Goal: Find specific page/section: Find specific page/section

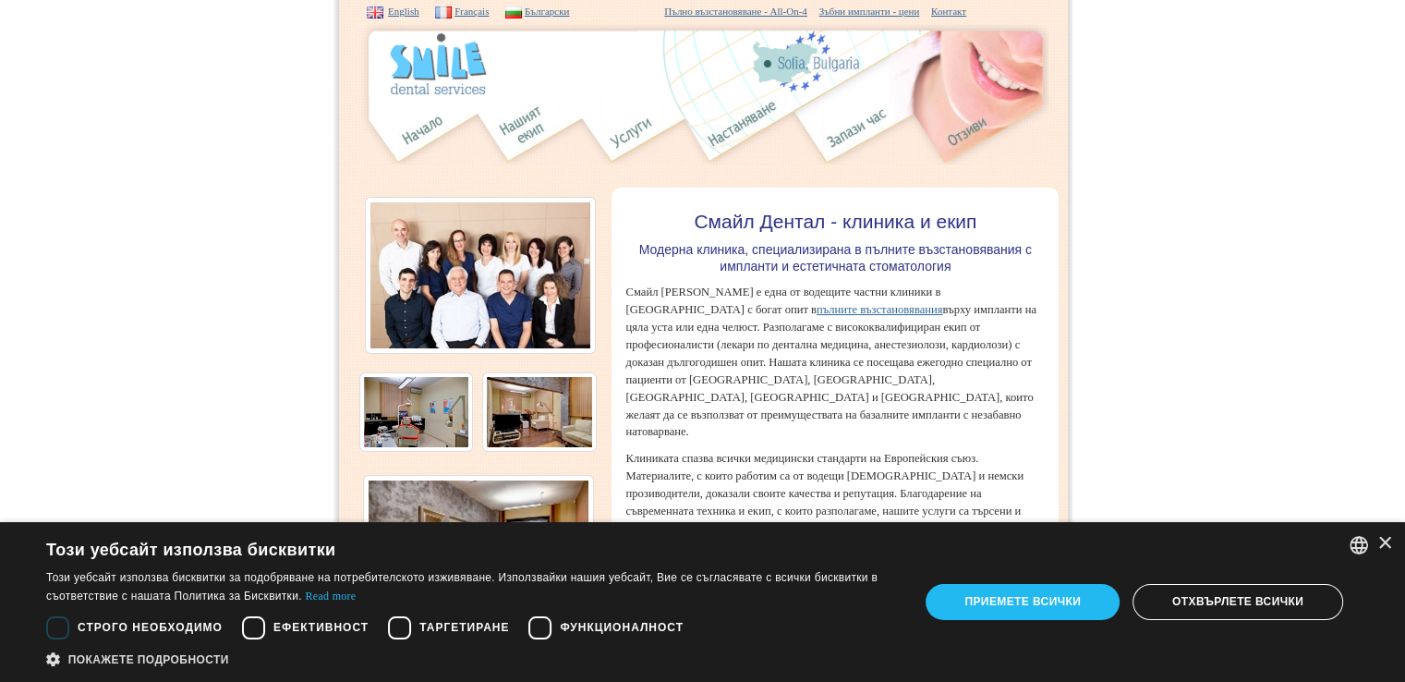
click at [437, 261] on img at bounding box center [480, 275] width 231 height 157
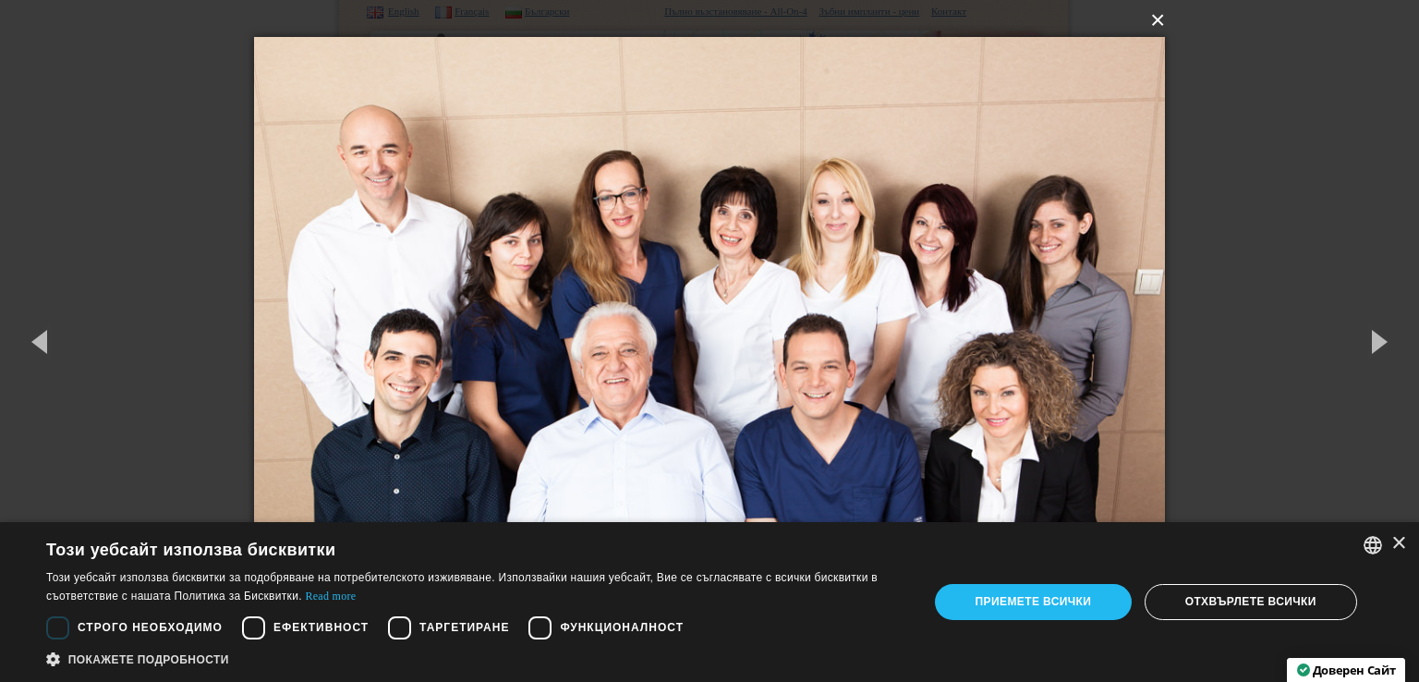
click at [1164, 29] on button "×" at bounding box center [716, 20] width 912 height 41
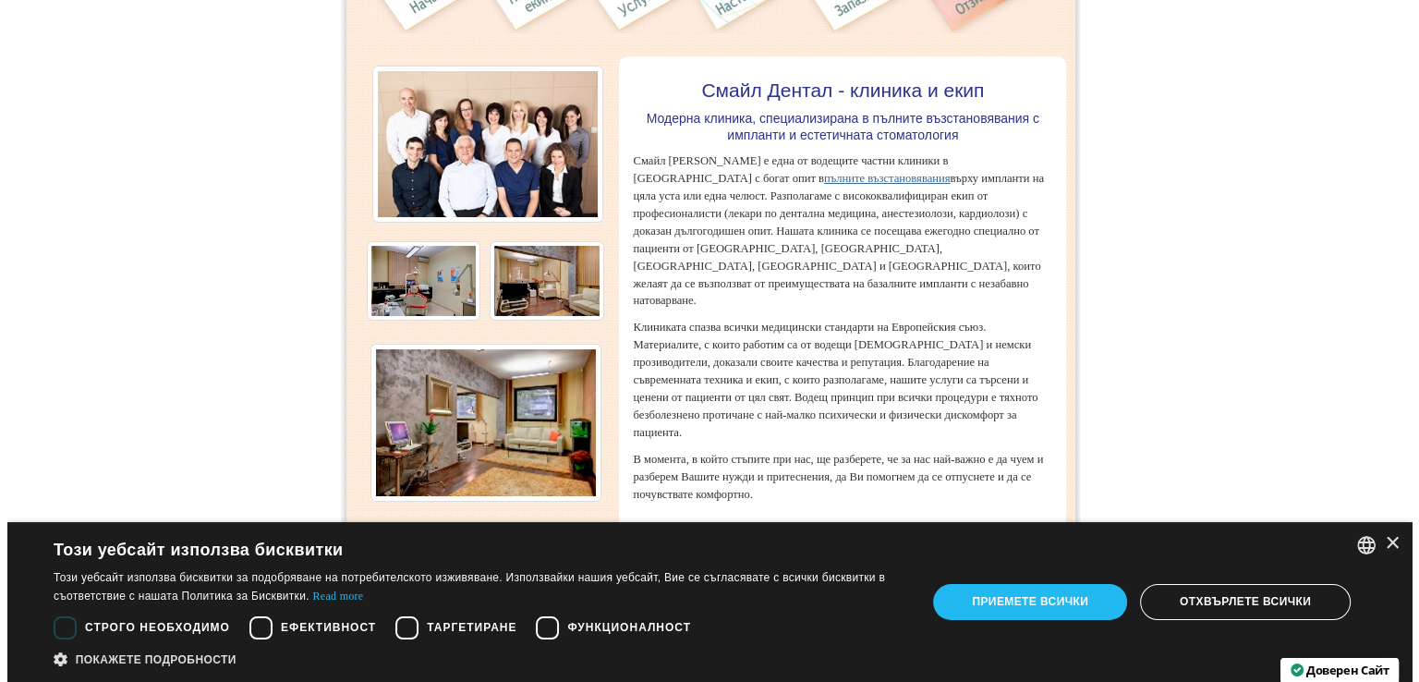
scroll to position [277, 0]
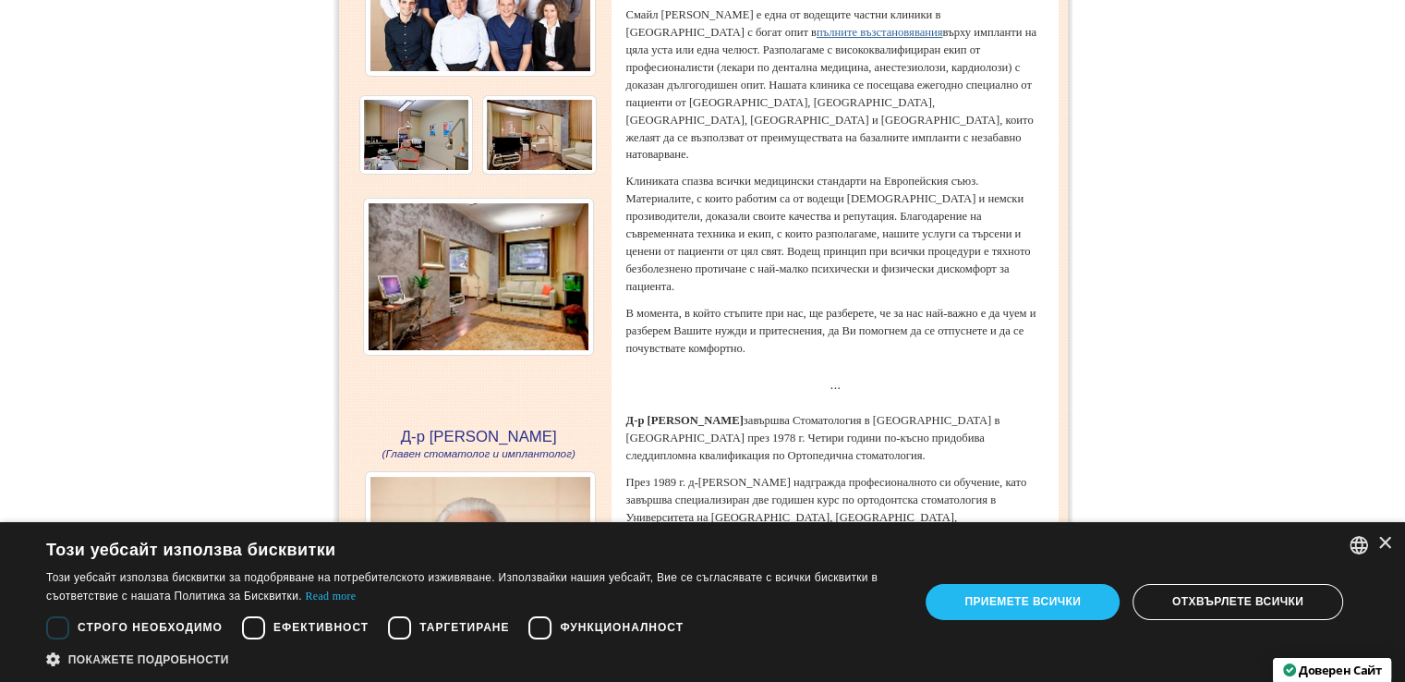
click at [566, 120] on img at bounding box center [539, 134] width 115 height 79
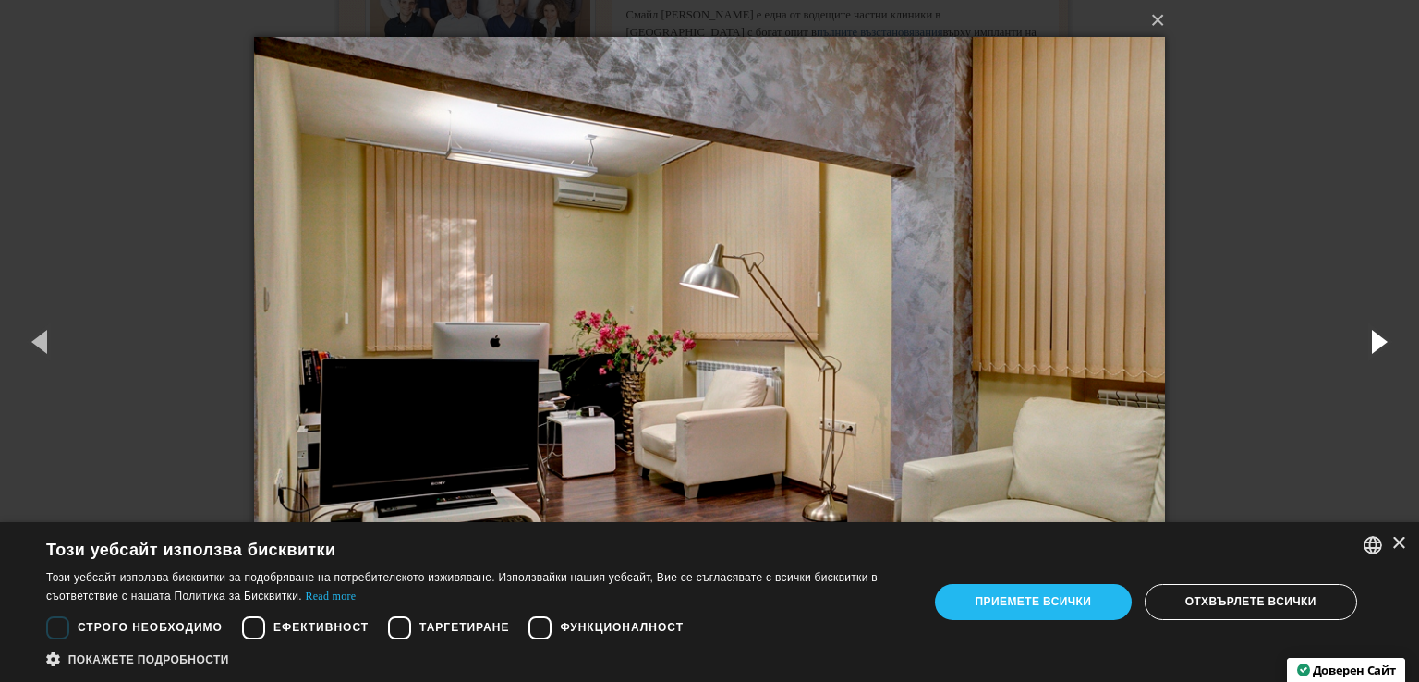
click at [1372, 346] on button "button" at bounding box center [1377, 341] width 83 height 102
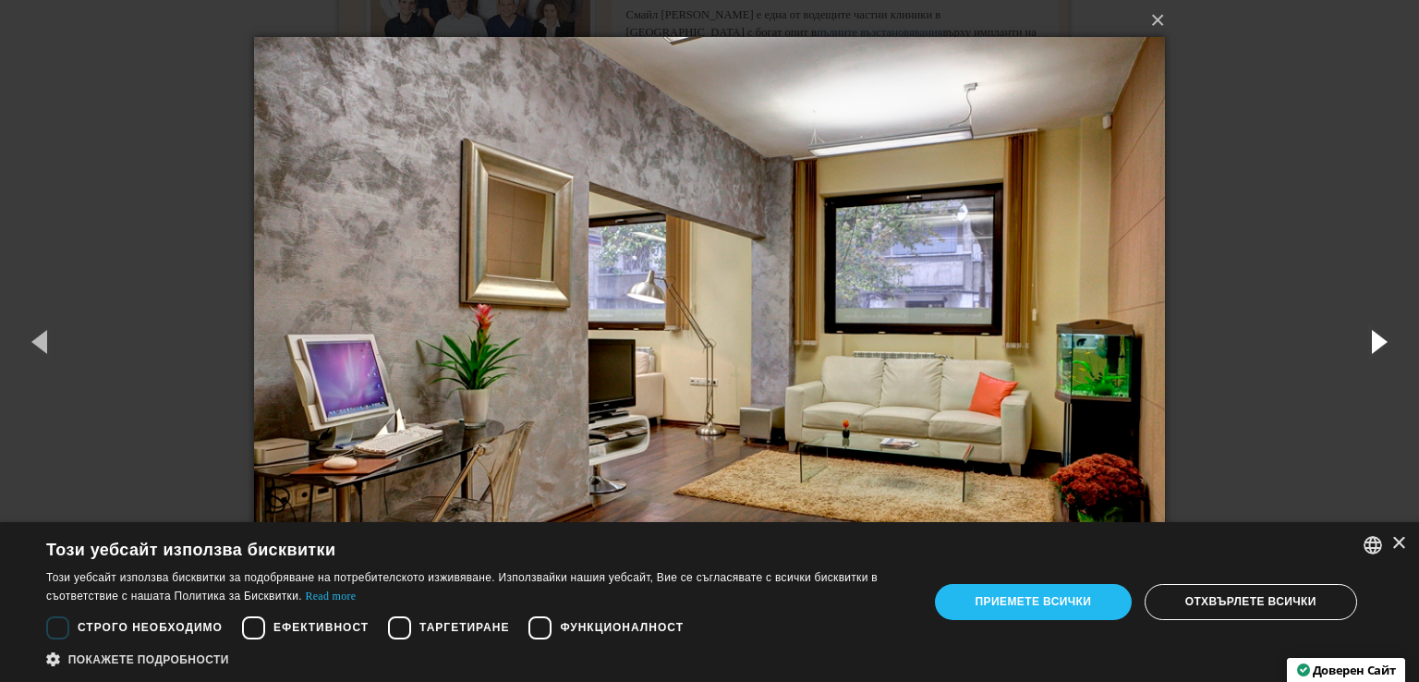
click at [1374, 345] on button "button" at bounding box center [1377, 341] width 83 height 102
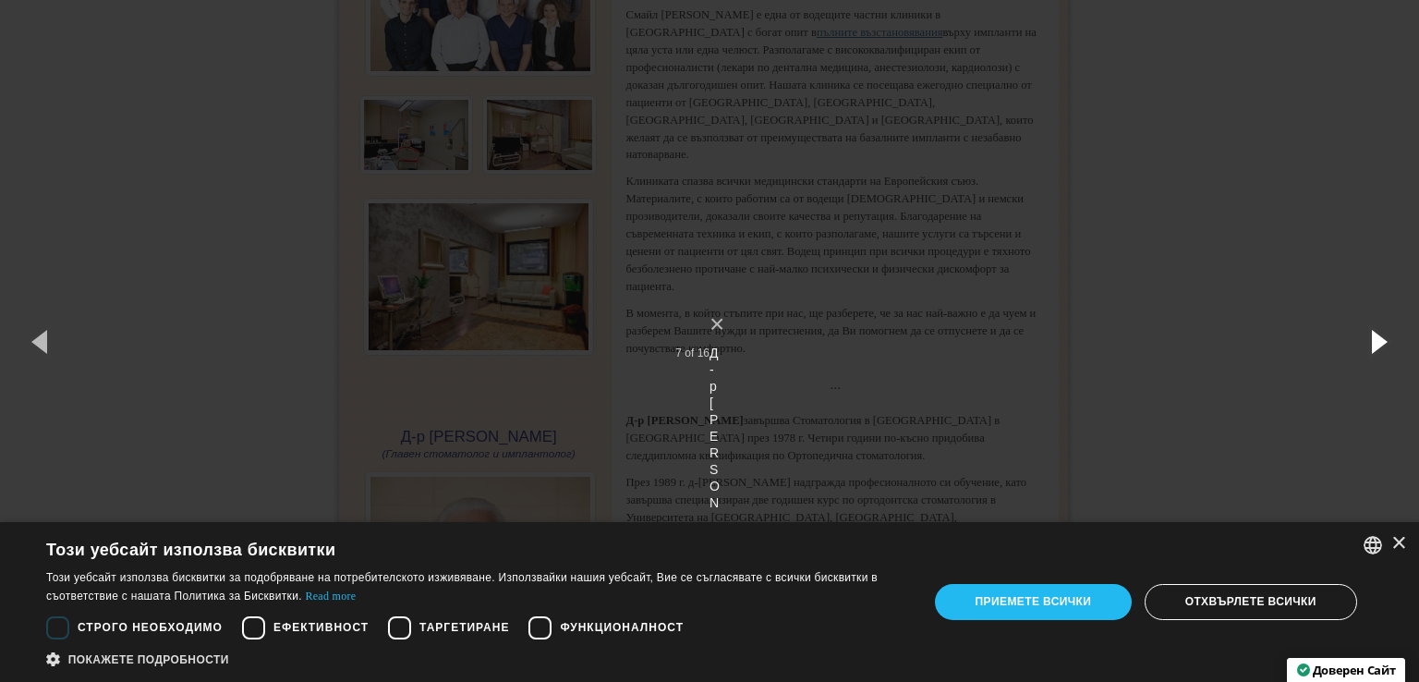
click at [1374, 345] on button "button" at bounding box center [1377, 341] width 83 height 102
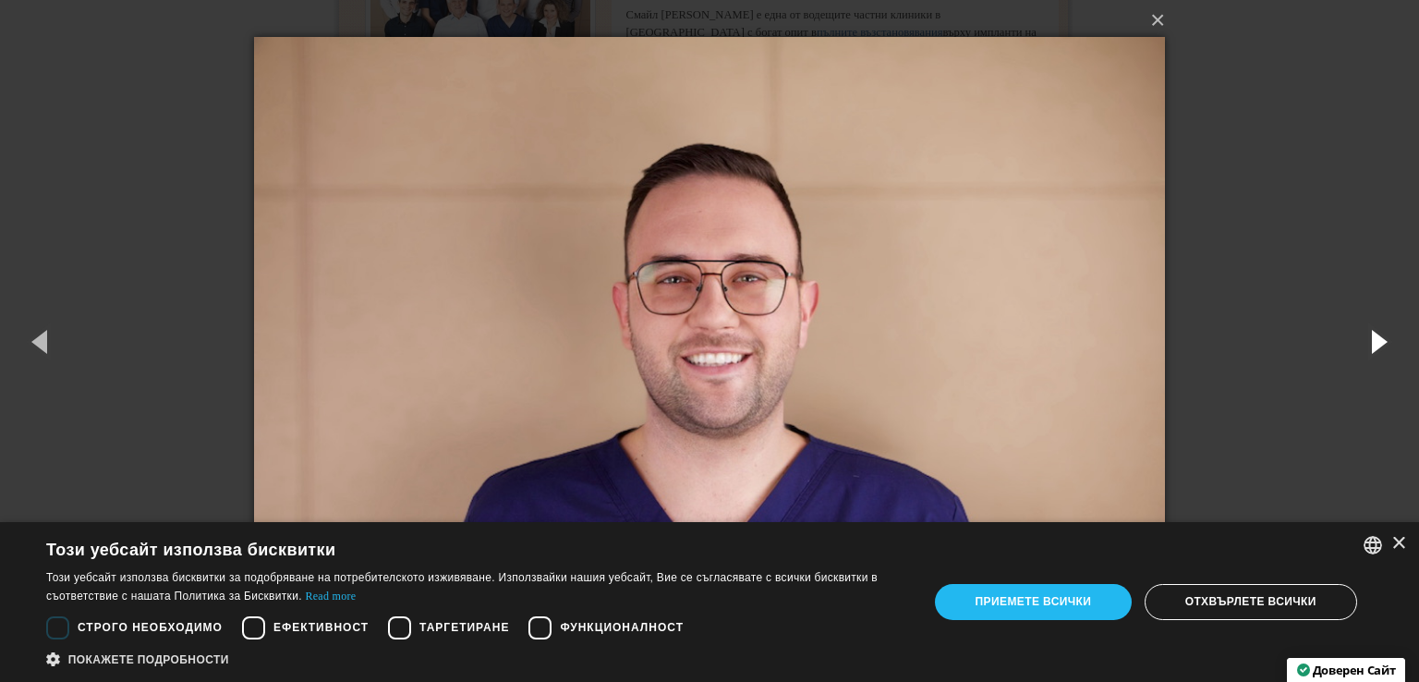
scroll to position [2, 0]
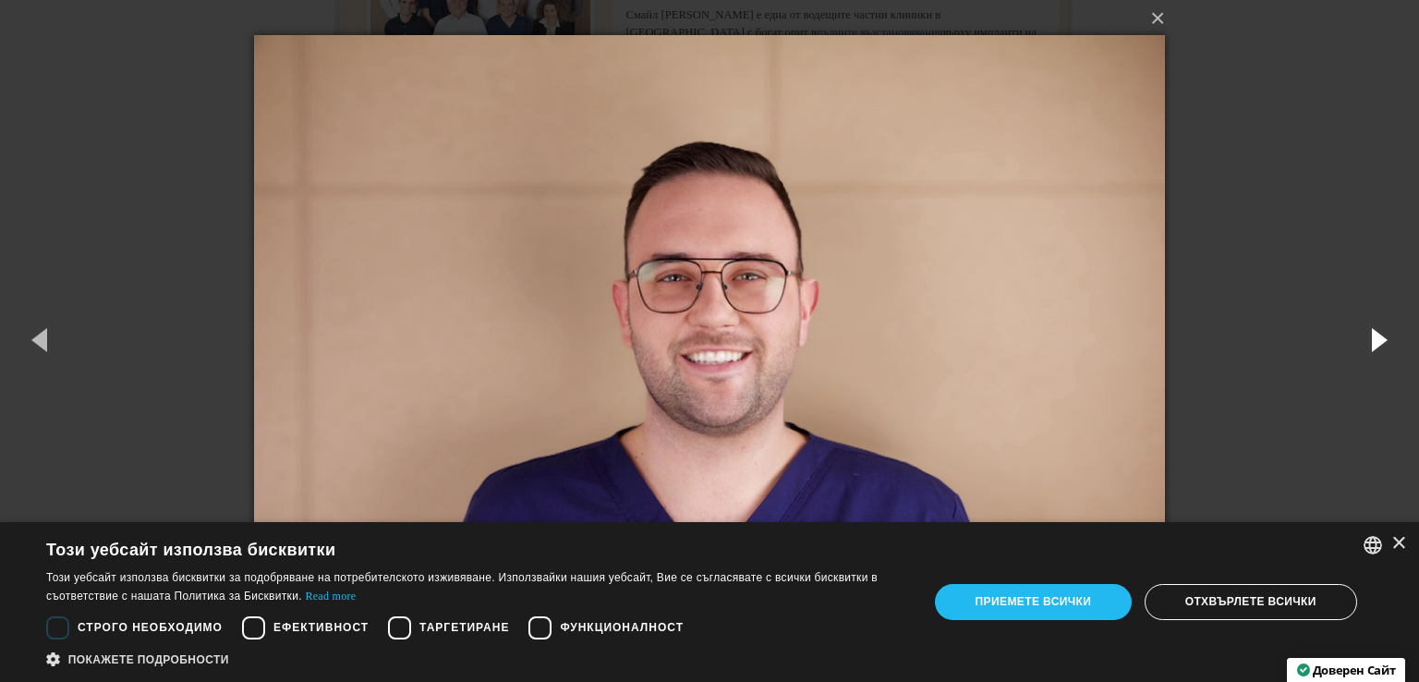
click at [1356, 332] on button "button" at bounding box center [1377, 339] width 83 height 102
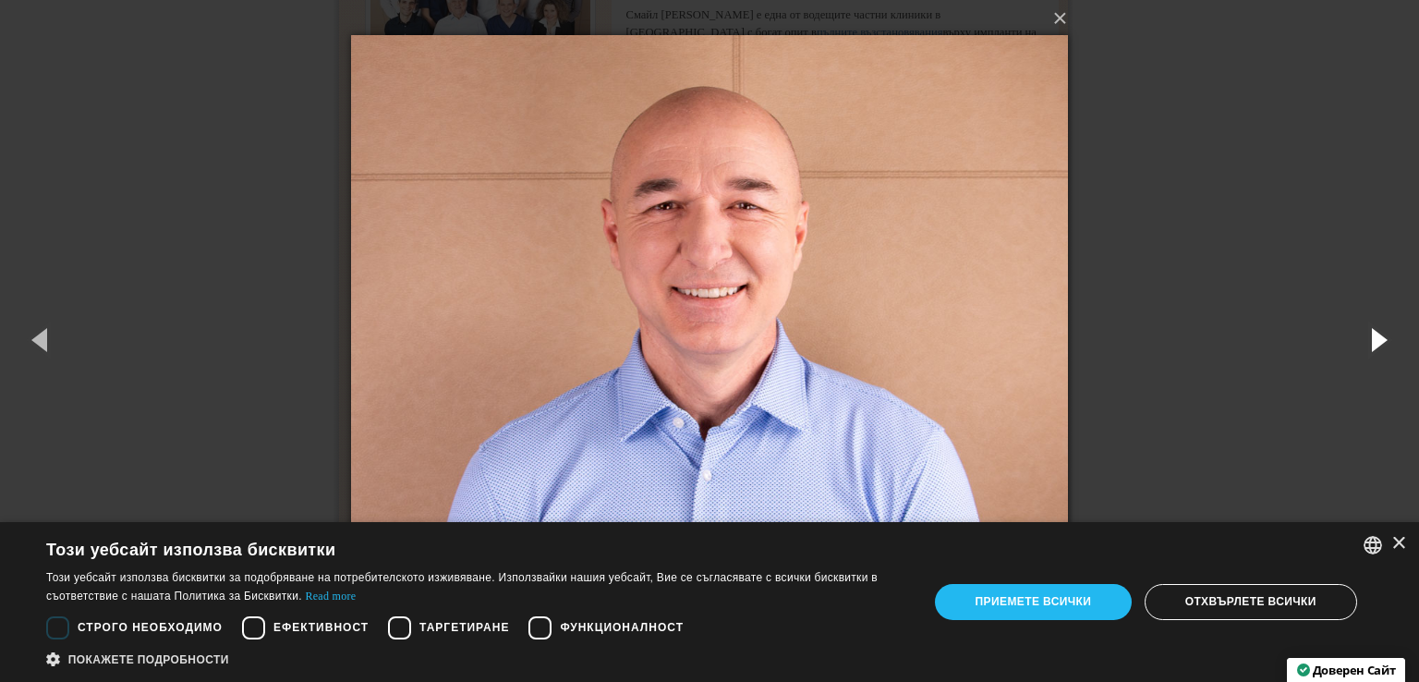
click at [1356, 332] on button "button" at bounding box center [1377, 339] width 83 height 102
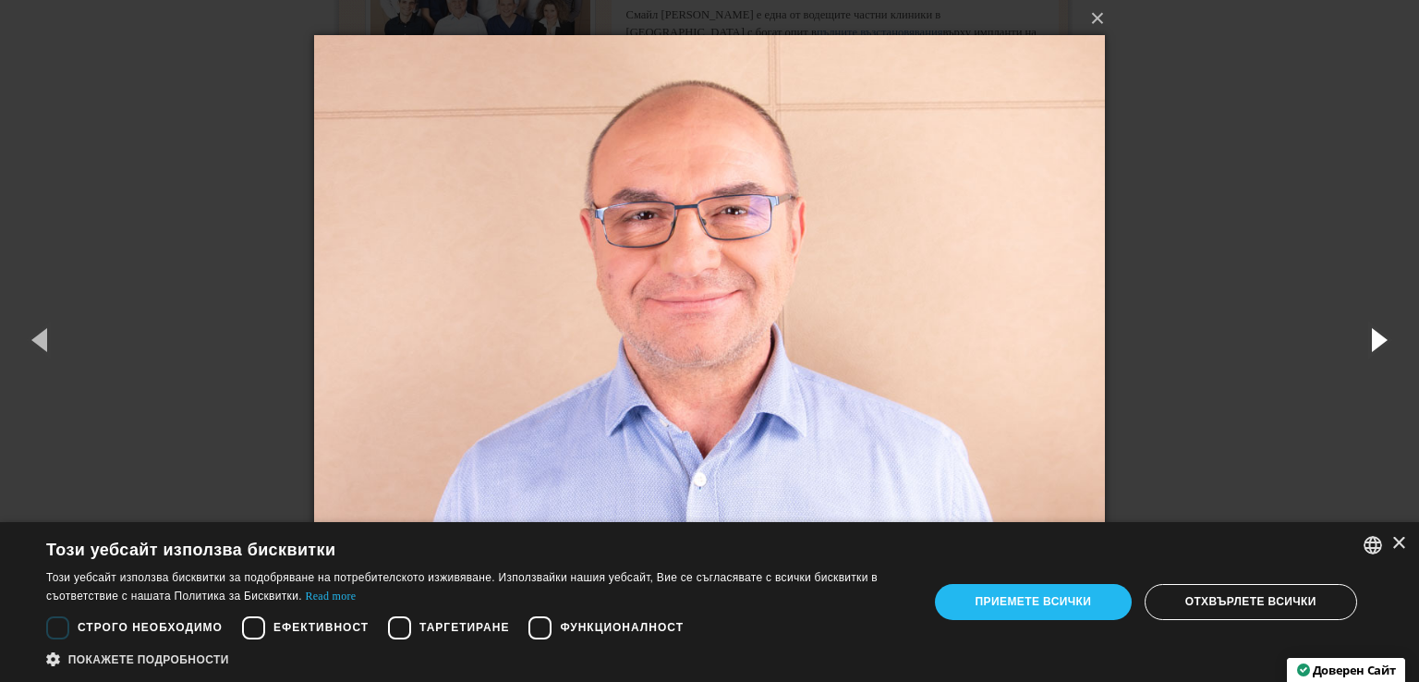
click at [1356, 332] on button "button" at bounding box center [1377, 339] width 83 height 102
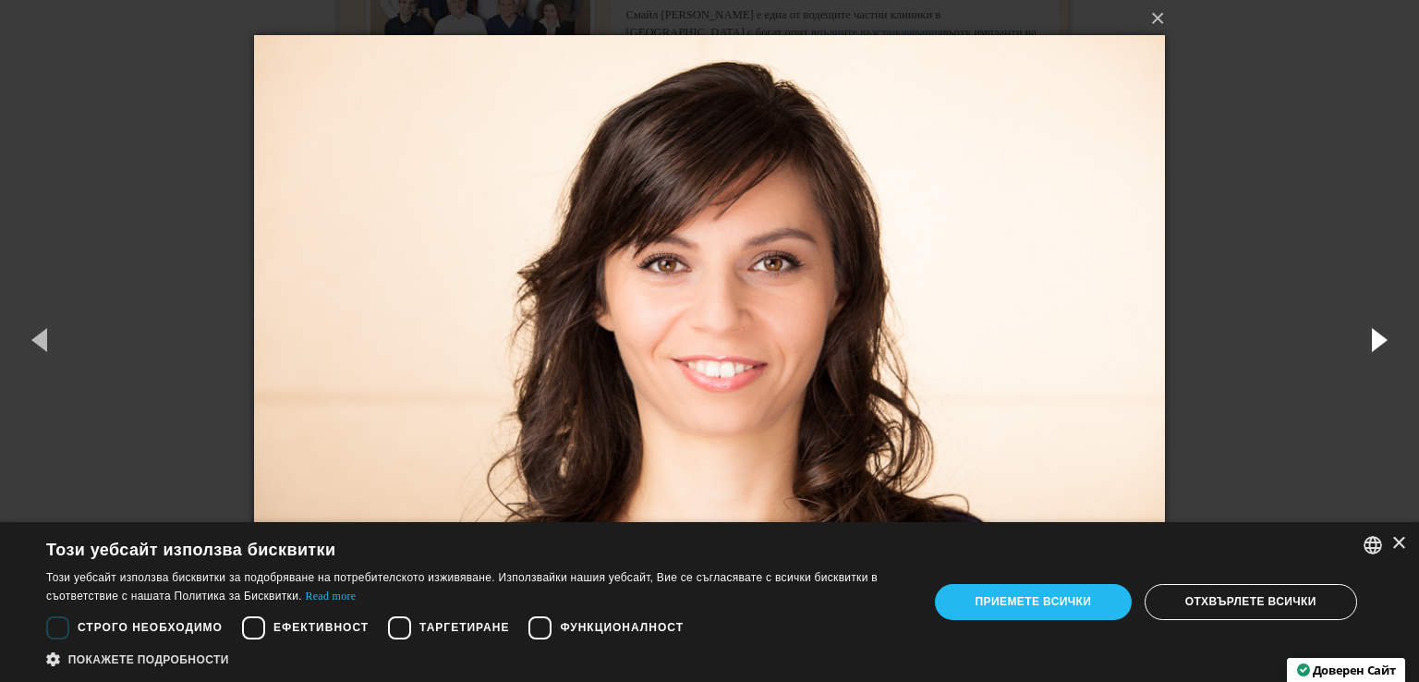
click at [1360, 333] on button "button" at bounding box center [1377, 339] width 83 height 102
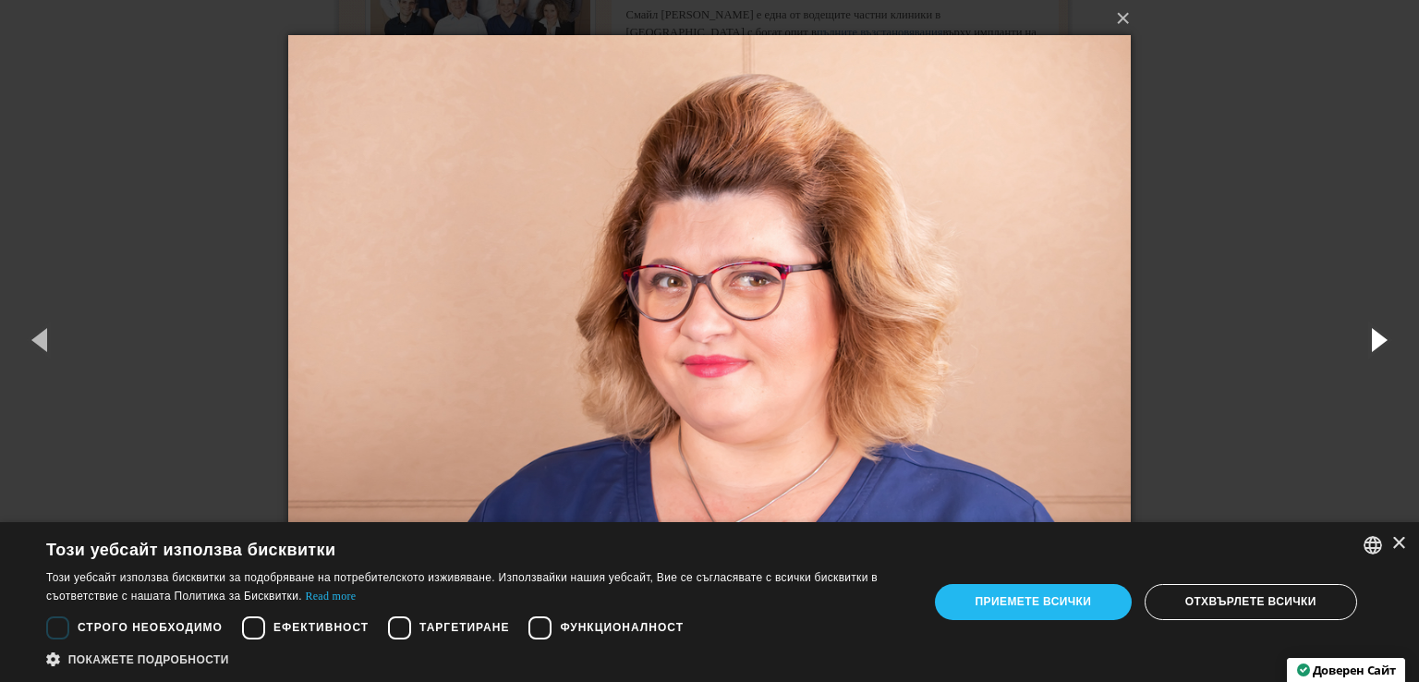
click at [1360, 333] on button "button" at bounding box center [1377, 339] width 83 height 102
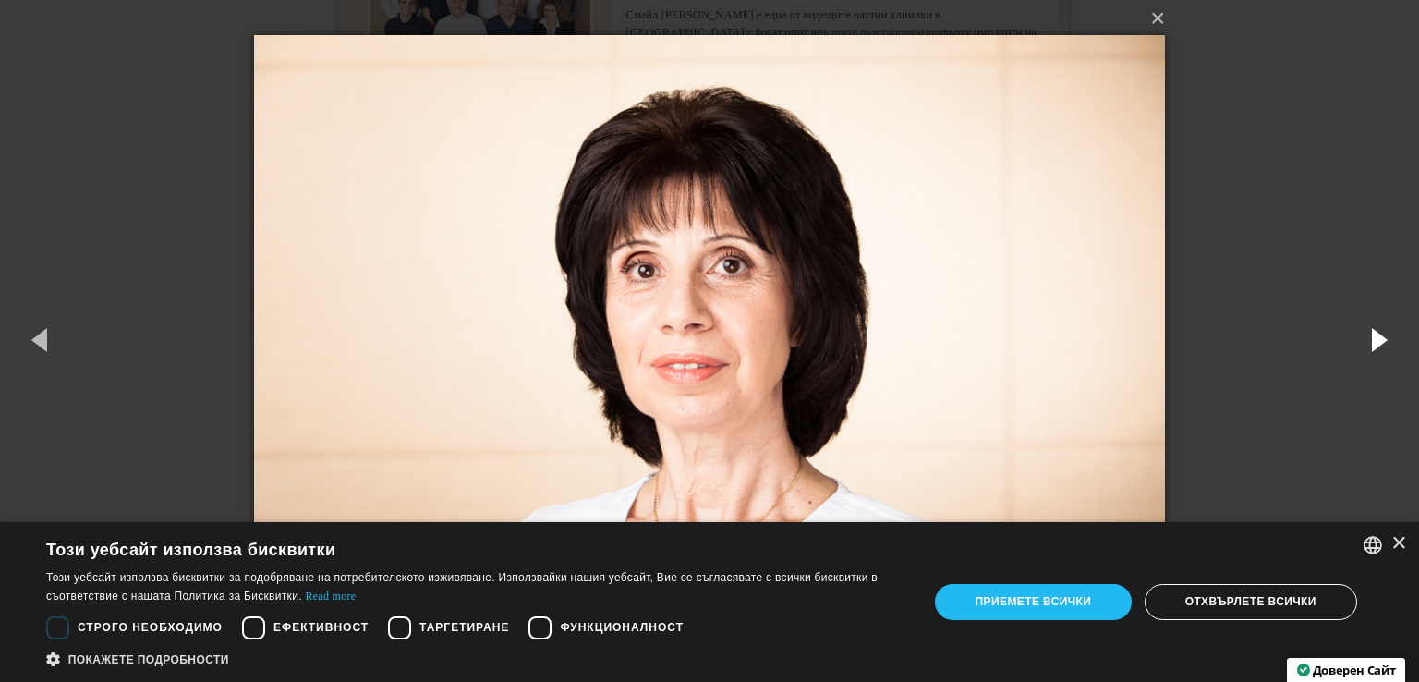
click at [1362, 335] on button "button" at bounding box center [1377, 339] width 83 height 102
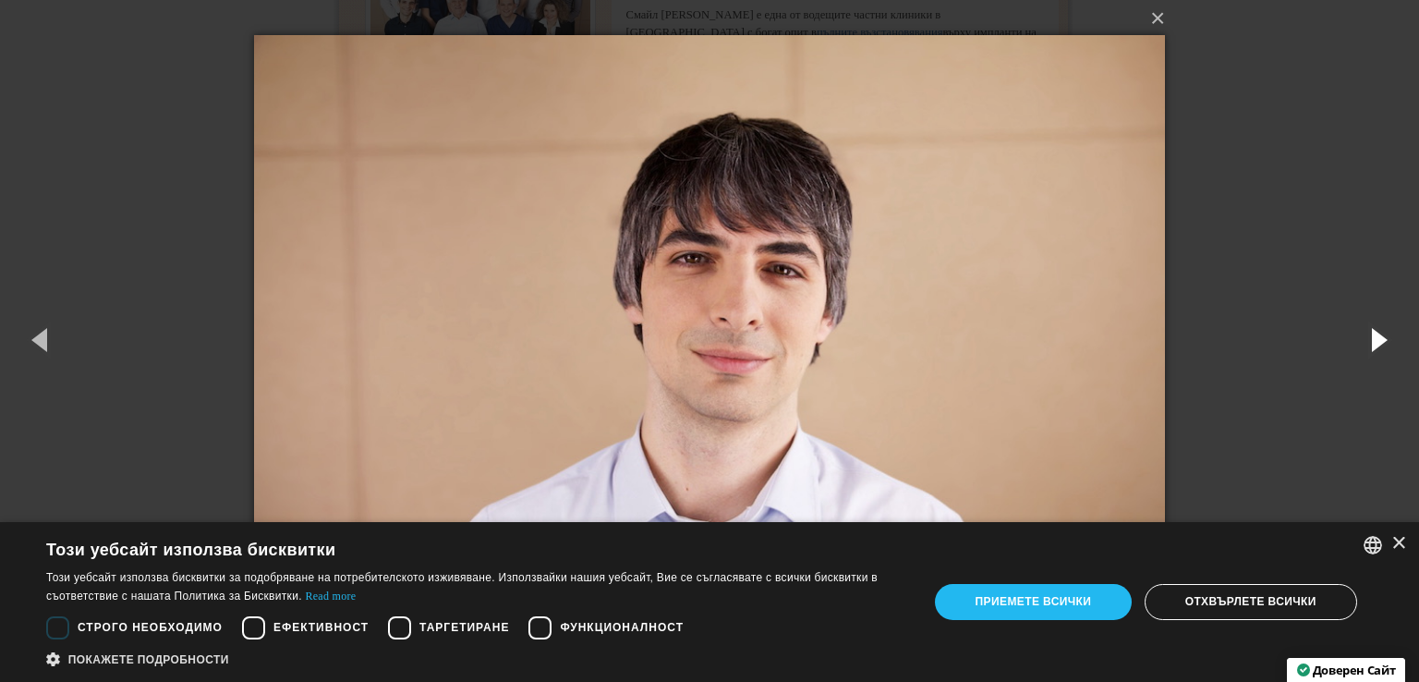
click at [1362, 335] on button "button" at bounding box center [1377, 339] width 83 height 102
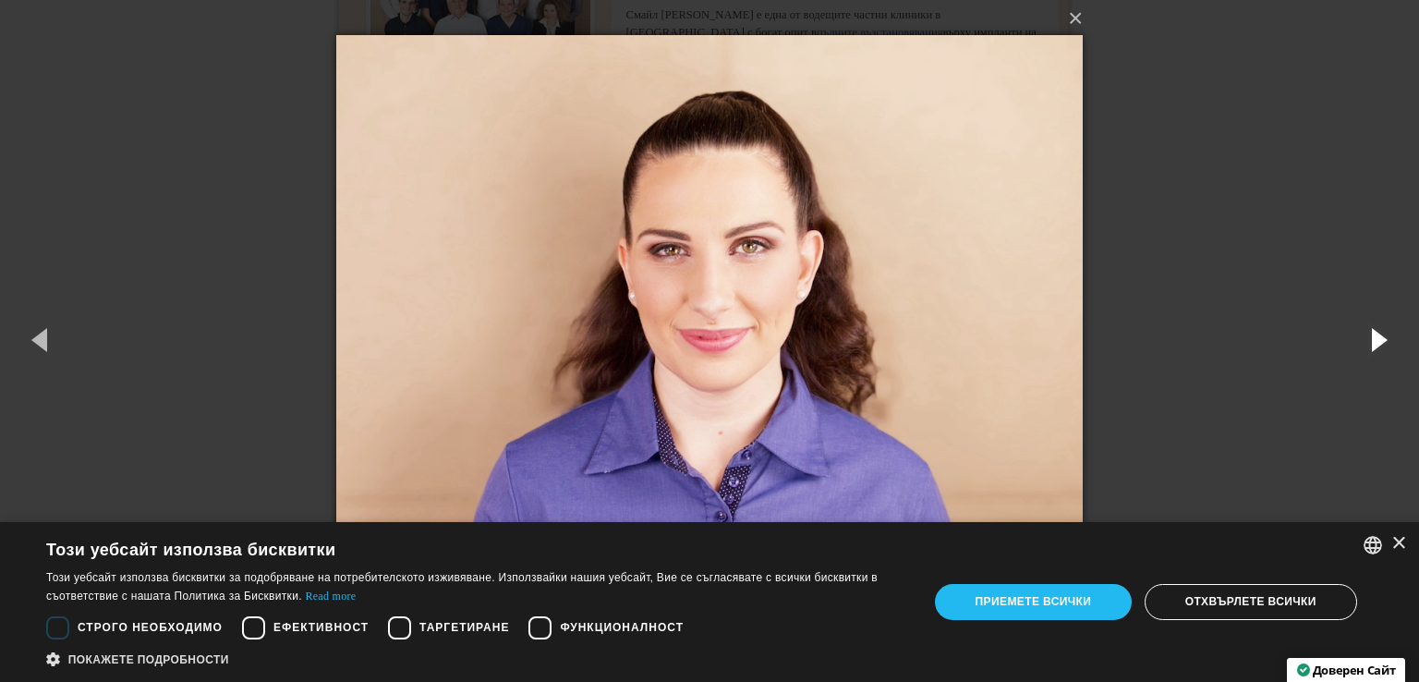
click at [1362, 335] on button "button" at bounding box center [1377, 339] width 83 height 102
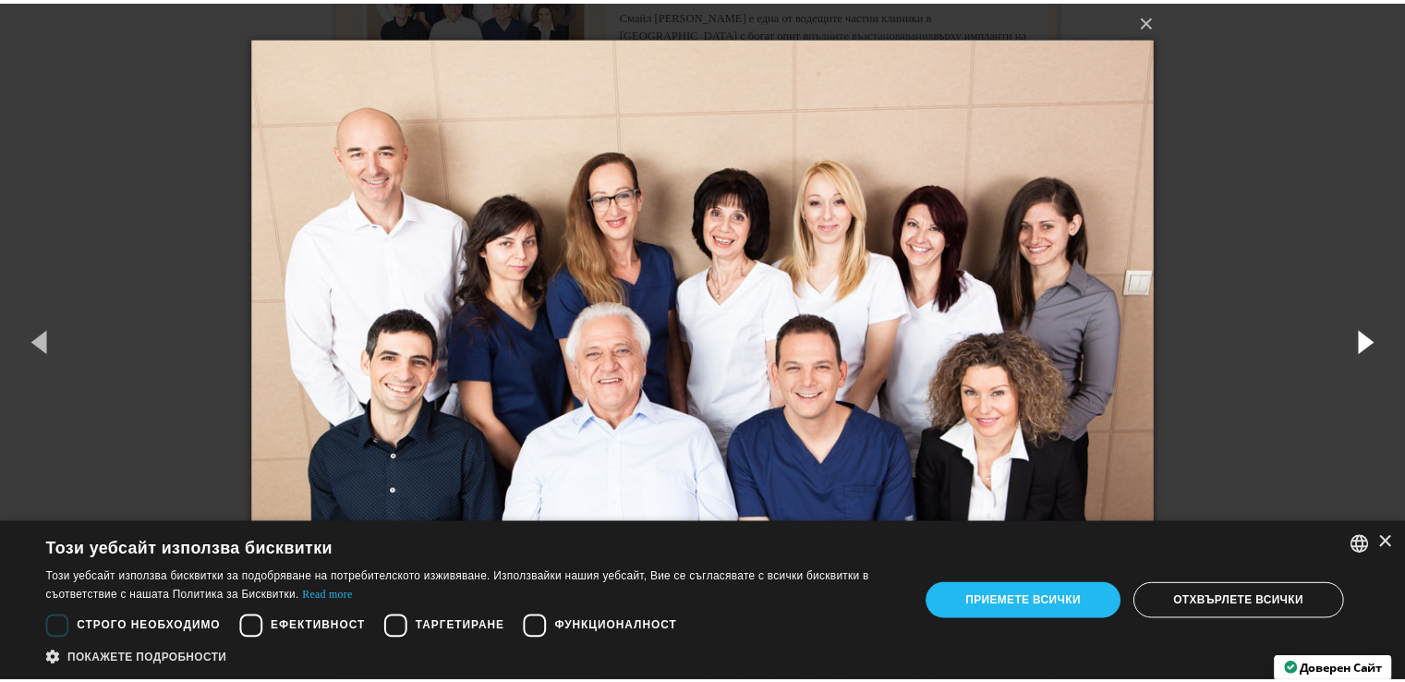
scroll to position [0, 0]
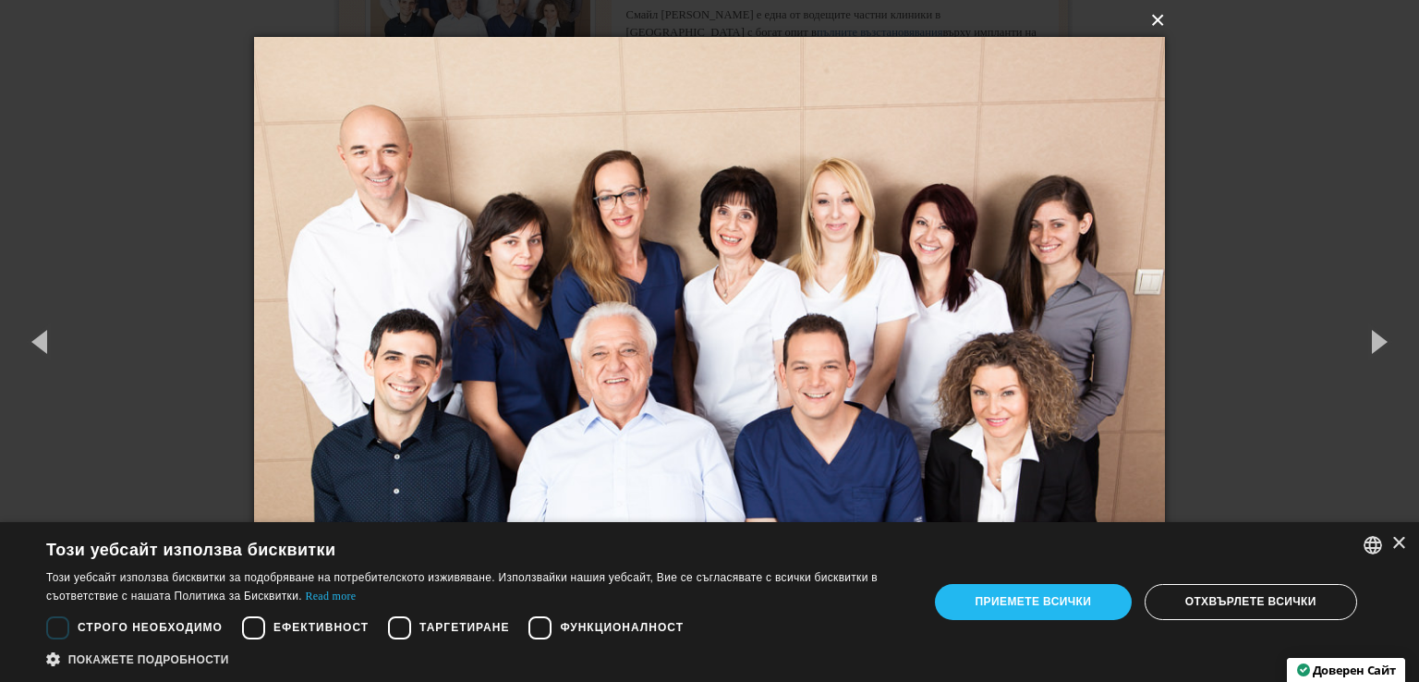
click at [1157, 22] on button "×" at bounding box center [716, 20] width 912 height 41
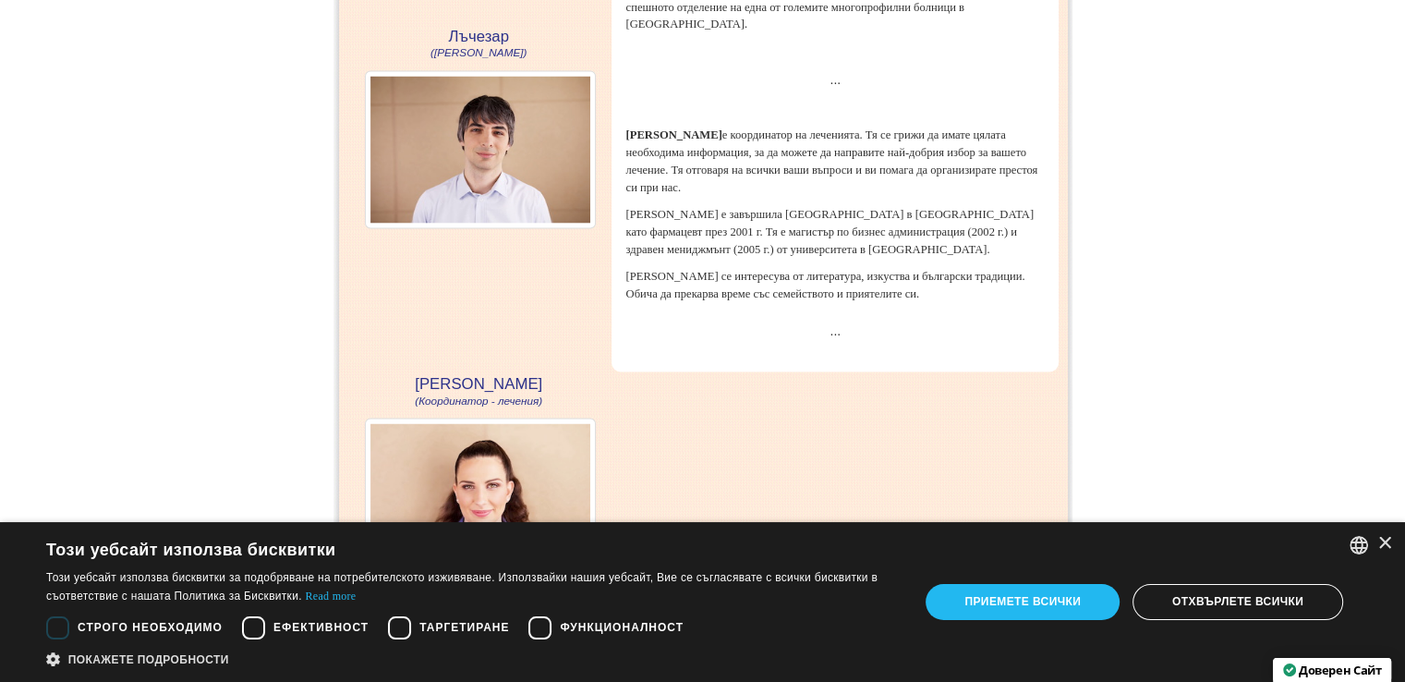
scroll to position [3434, 0]
click at [1387, 548] on div "×" at bounding box center [1384, 544] width 14 height 14
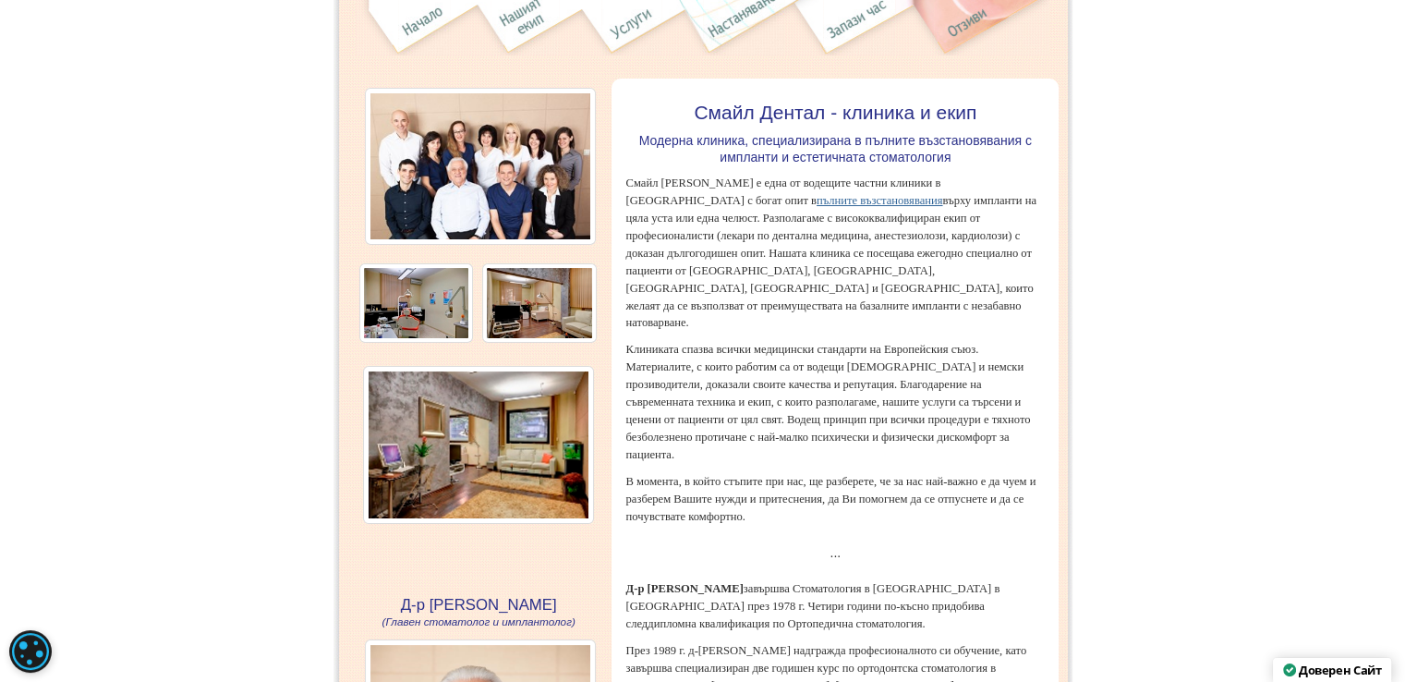
scroll to position [0, 0]
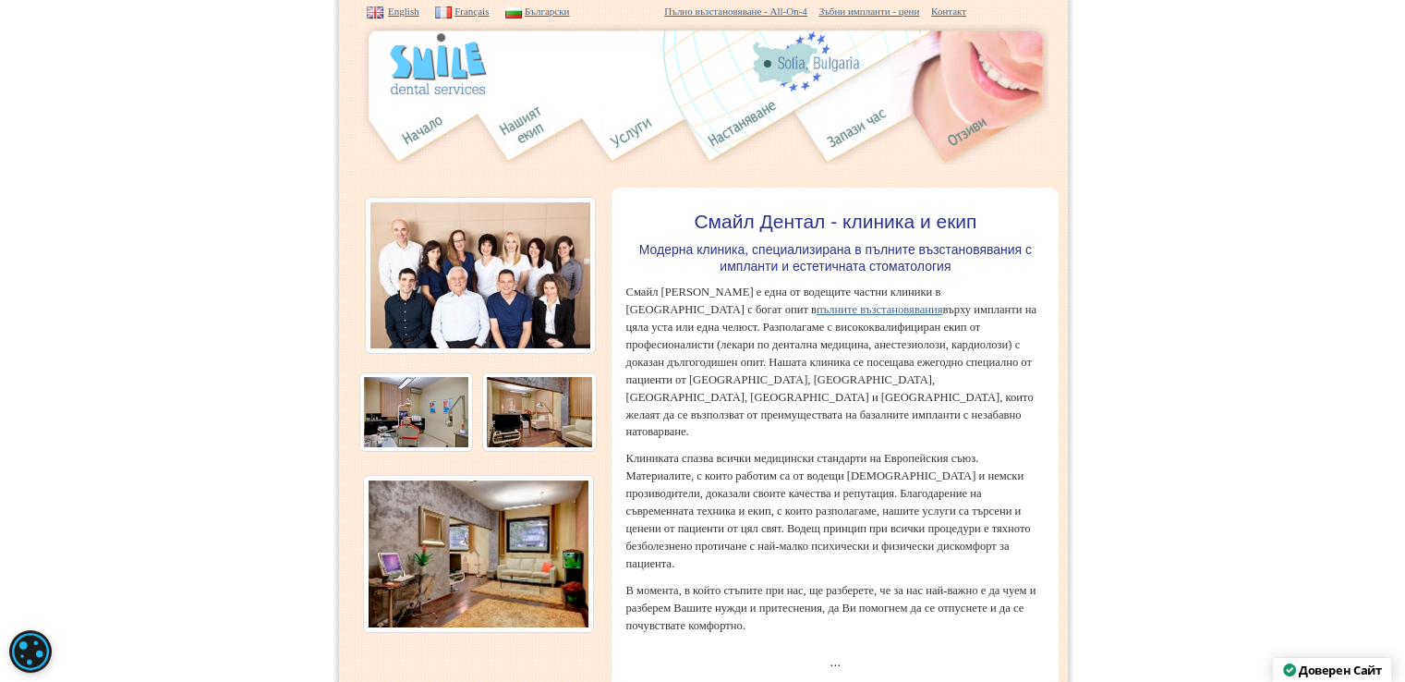
click at [737, 118] on img at bounding box center [743, 130] width 81 height 68
